Goal: Transaction & Acquisition: Purchase product/service

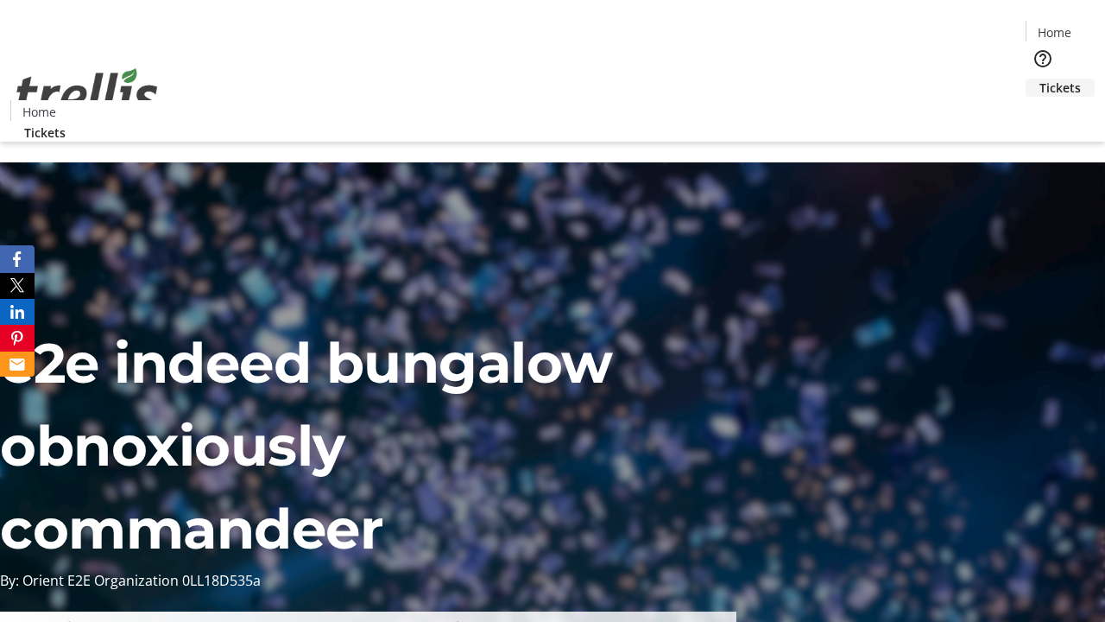
click at [1040, 79] on span "Tickets" at bounding box center [1060, 88] width 41 height 18
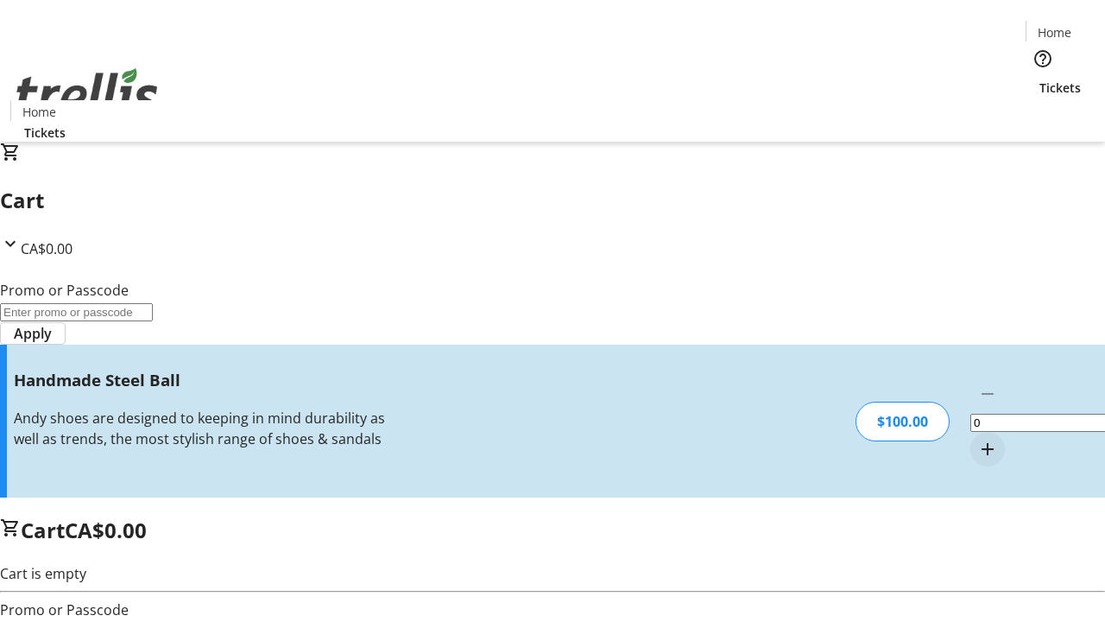
click at [978, 439] on mat-icon "Increment by one" at bounding box center [988, 449] width 21 height 21
type input "1"
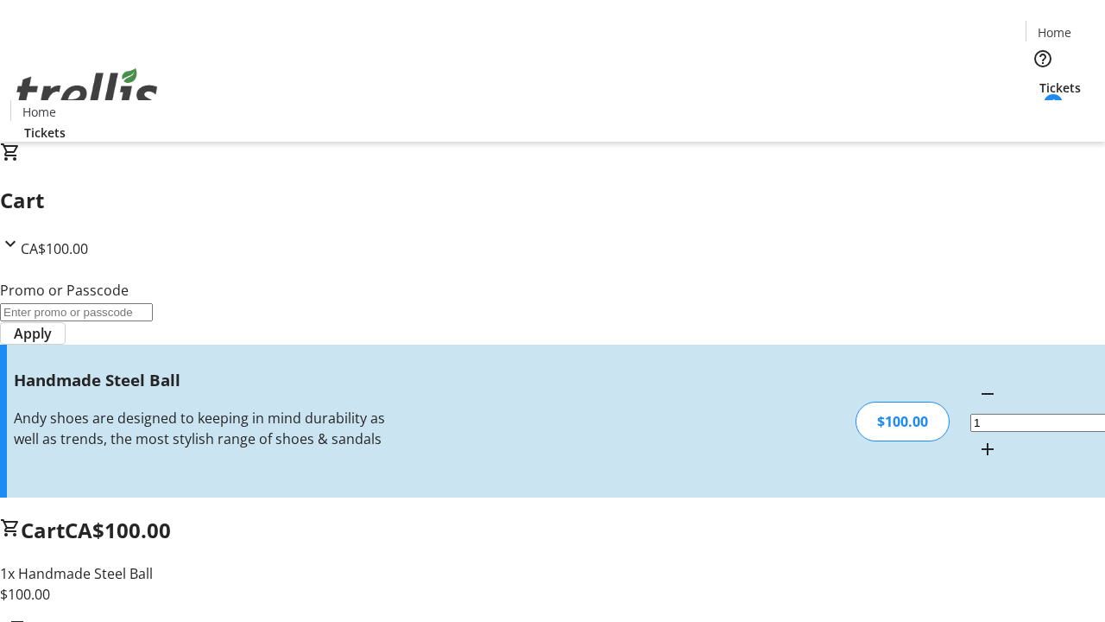
type input "FREE"
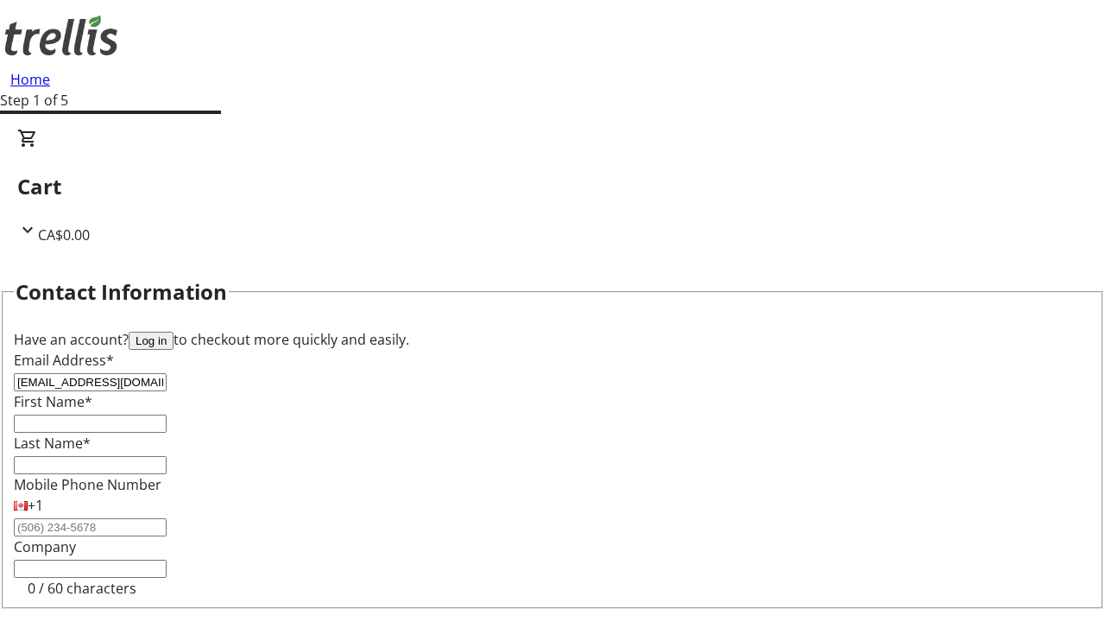
type input "[EMAIL_ADDRESS][DOMAIN_NAME]"
type input "[DEMOGRAPHIC_DATA]"
type input "[PERSON_NAME]"
